Goal: Answer question/provide support

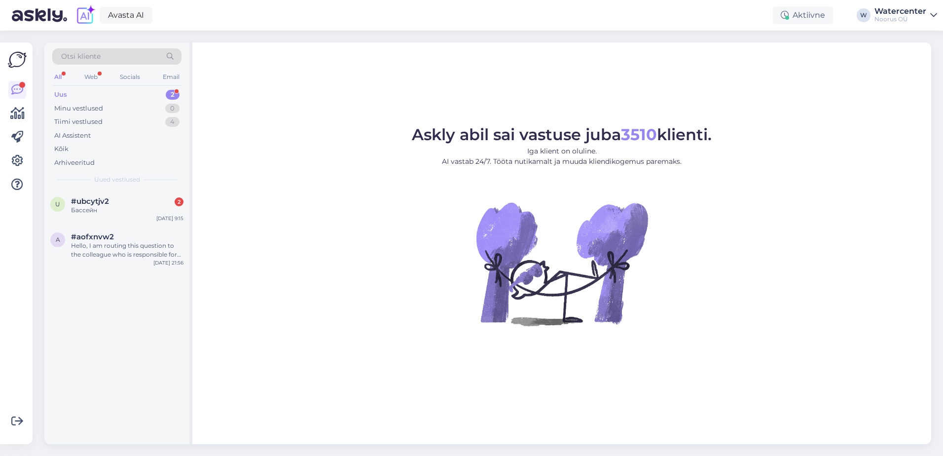
click at [143, 186] on div "Otsi kliente All Web Socials Email Uus 2 Minu vestlused 0 Tiimi vestlused 4 AI …" at bounding box center [116, 115] width 145 height 147
click at [142, 214] on div "Бассейн" at bounding box center [127, 210] width 112 height 9
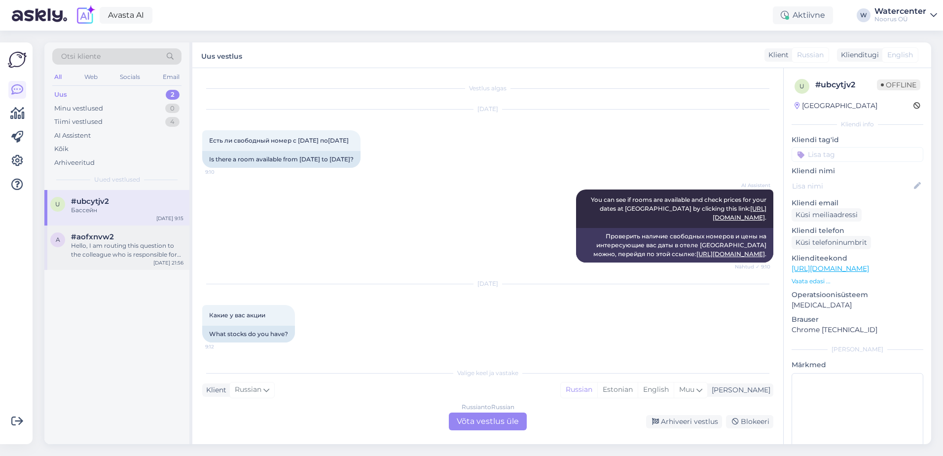
click at [107, 261] on div "a #aofxnvw2 Hello, I am routing this question to the colleague who is responsib…" at bounding box center [116, 247] width 145 height 44
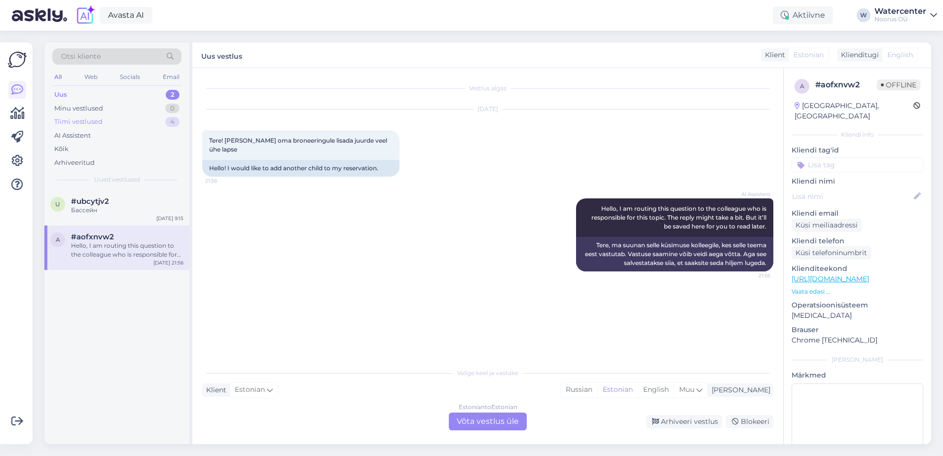
click at [115, 124] on div "Tiimi vestlused 4" at bounding box center [116, 122] width 129 height 14
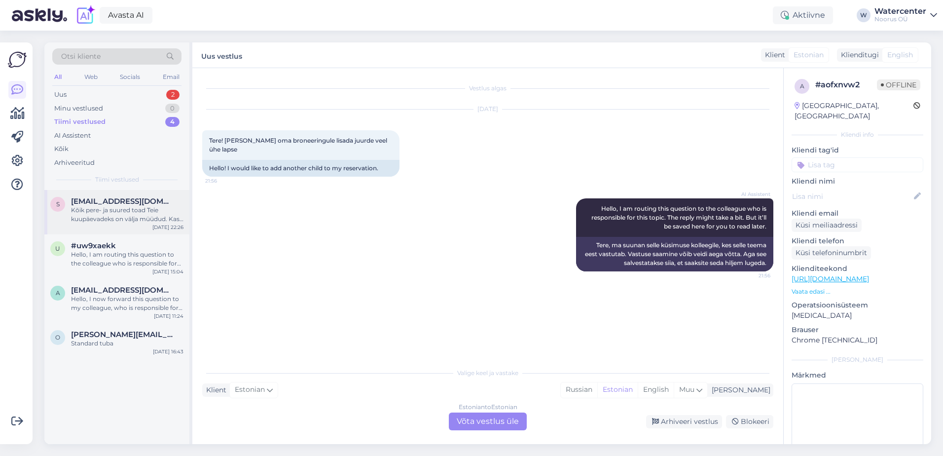
click at [123, 209] on div "Kõik pere- ja suured toad Teie kuupäevadeks on välja müüdud. Kas soovite valida…" at bounding box center [127, 215] width 112 height 18
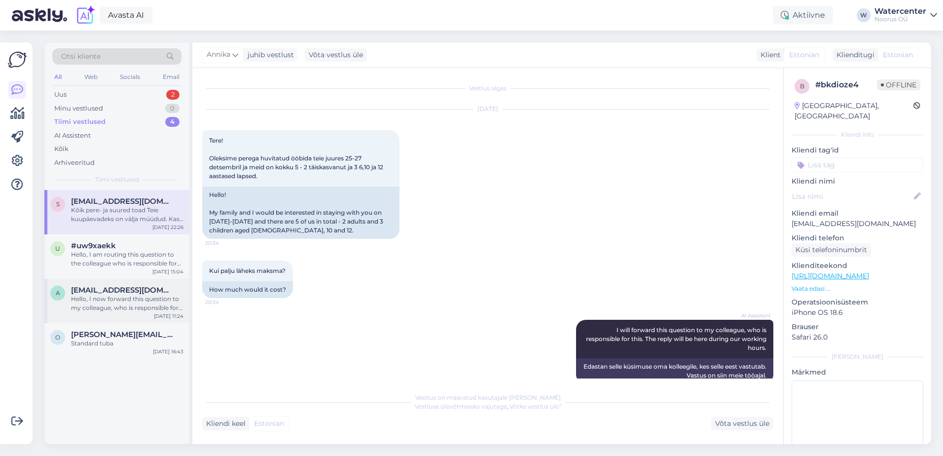
scroll to position [157, 0]
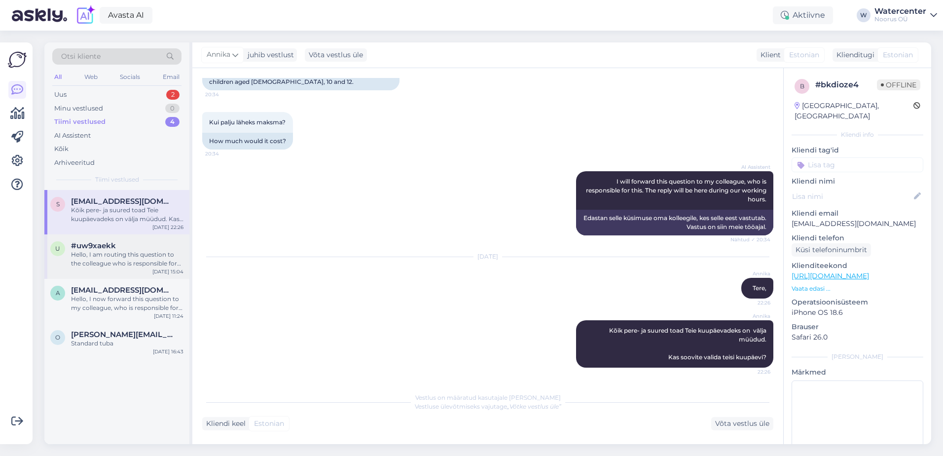
click at [116, 269] on div "u #uw9xaekk Hello, I am routing this question to the colleague who is responsib…" at bounding box center [116, 256] width 145 height 44
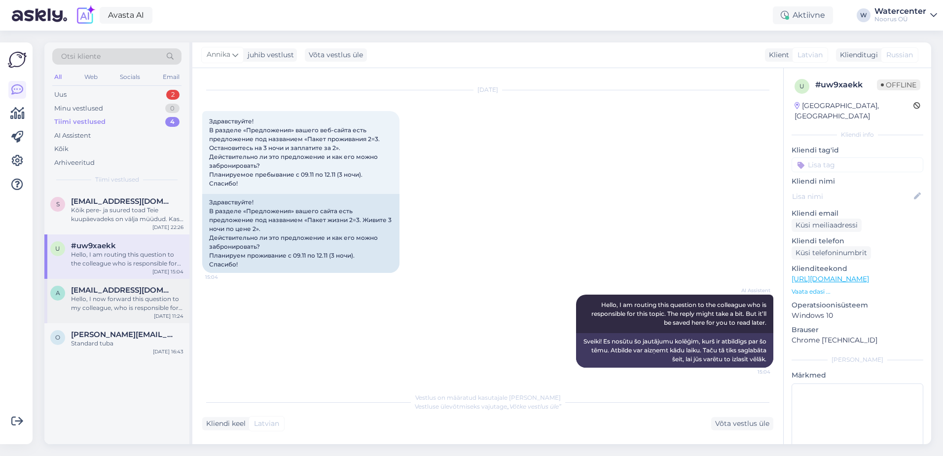
click at [139, 287] on span "anetesepp@gmail.com" at bounding box center [122, 289] width 103 height 9
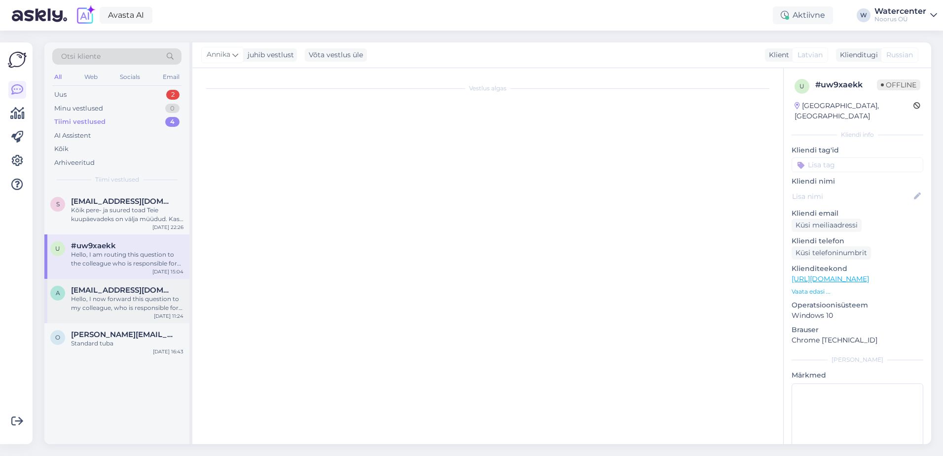
scroll to position [0, 0]
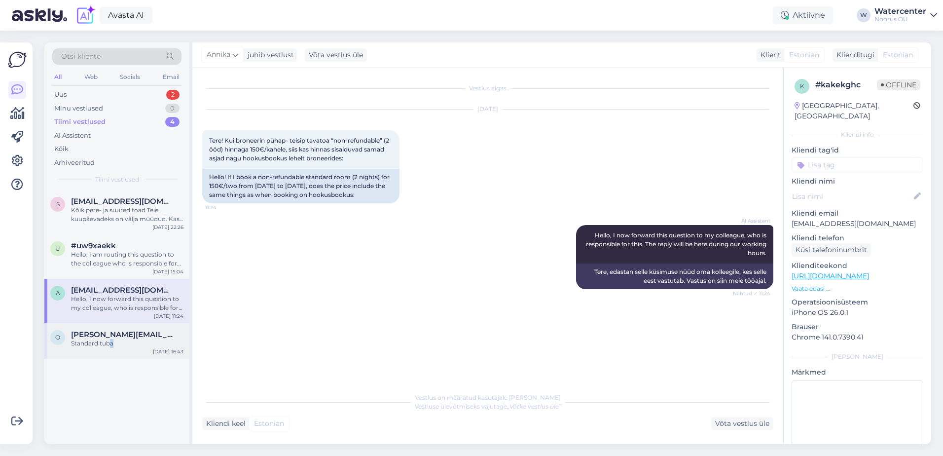
click at [112, 344] on div "Standard tuba" at bounding box center [127, 343] width 112 height 9
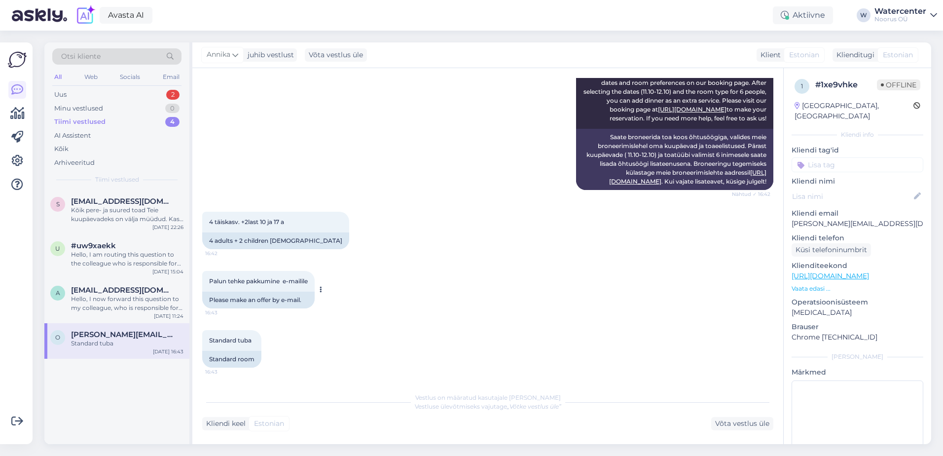
click at [314, 291] on div "Palun tehke pakkumine e-mailile 16:43" at bounding box center [258, 281] width 112 height 21
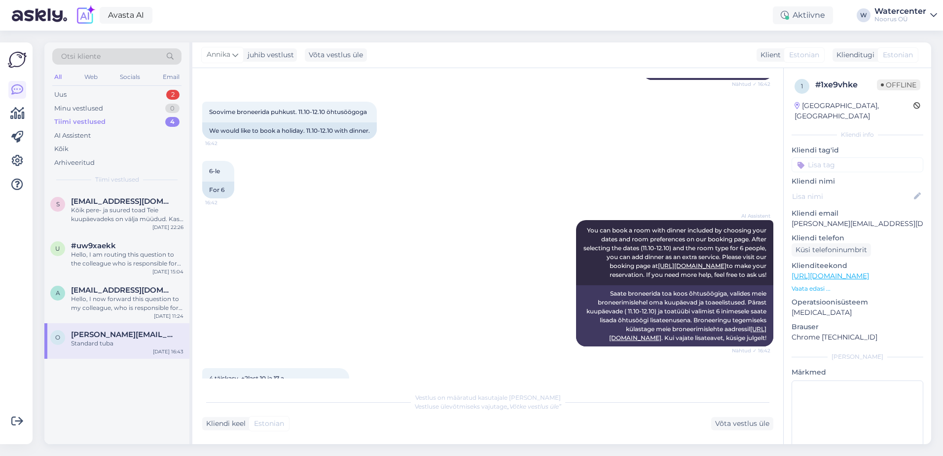
scroll to position [124, 0]
